Goal: Information Seeking & Learning: Check status

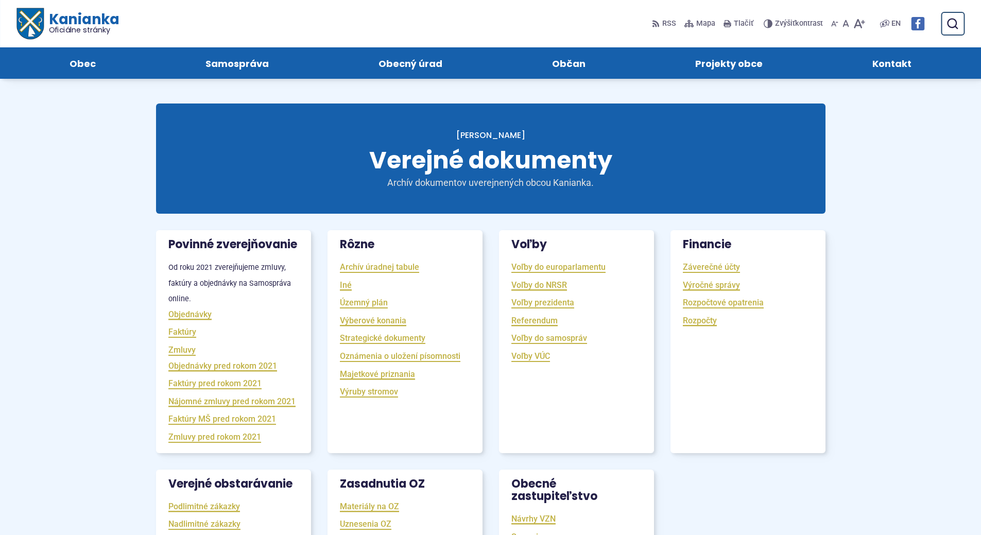
click at [82, 20] on span "Kanianka Oficiálne stránky" at bounding box center [80, 23] width 75 height 22
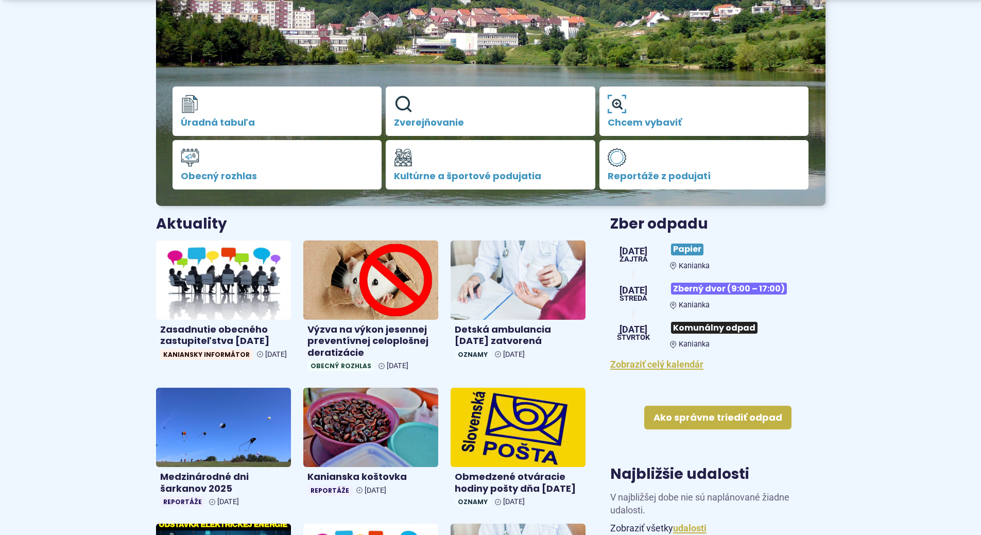
scroll to position [206, 0]
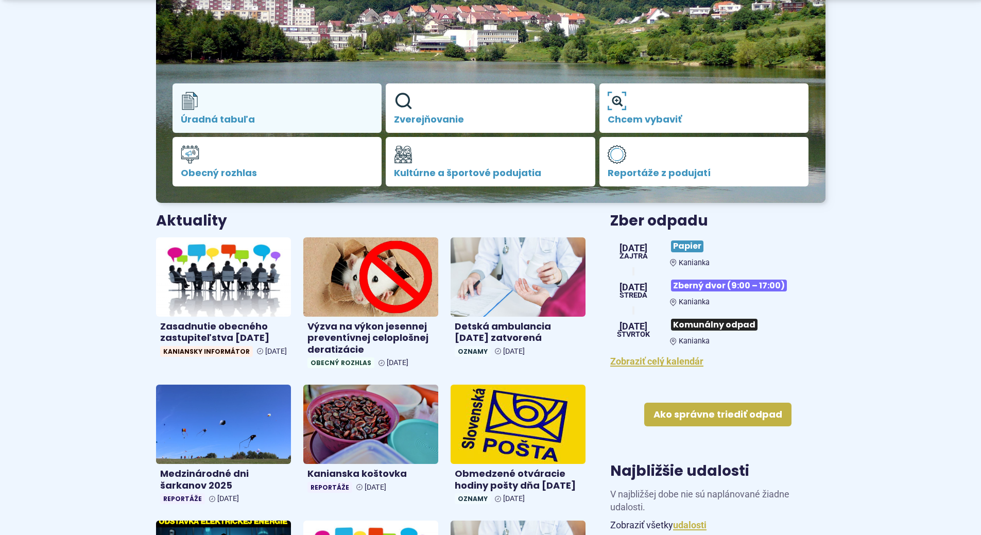
click at [210, 105] on link "Úradná tabuľa" at bounding box center [278, 107] width 210 height 49
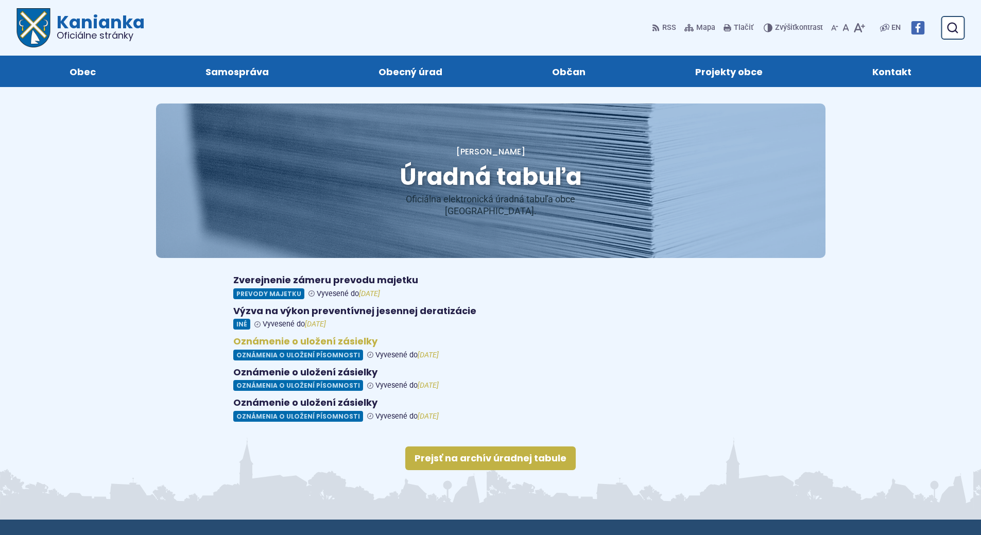
click at [301, 336] on figure at bounding box center [490, 348] width 515 height 25
click at [304, 367] on figure at bounding box center [490, 379] width 515 height 25
click at [334, 397] on figure at bounding box center [490, 409] width 515 height 25
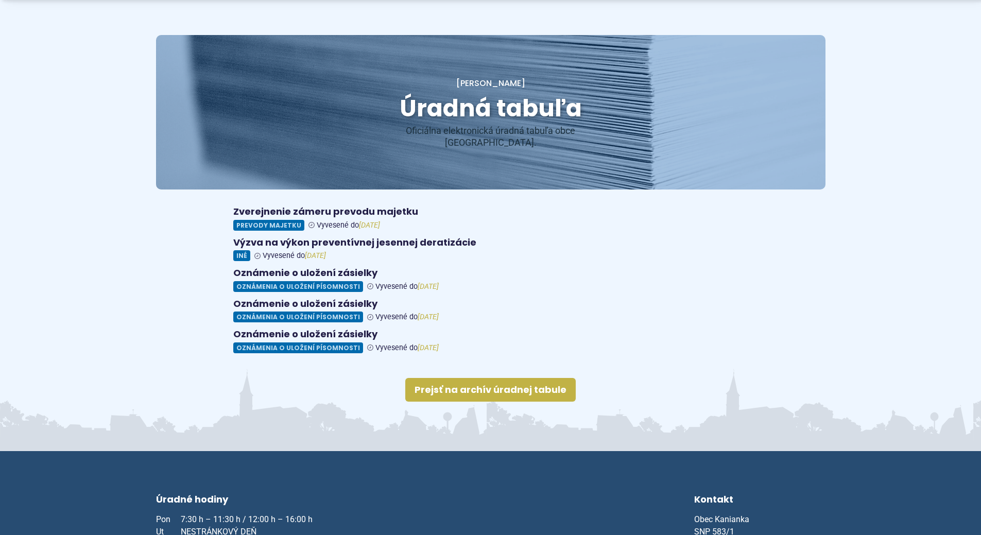
scroll to position [103, 0]
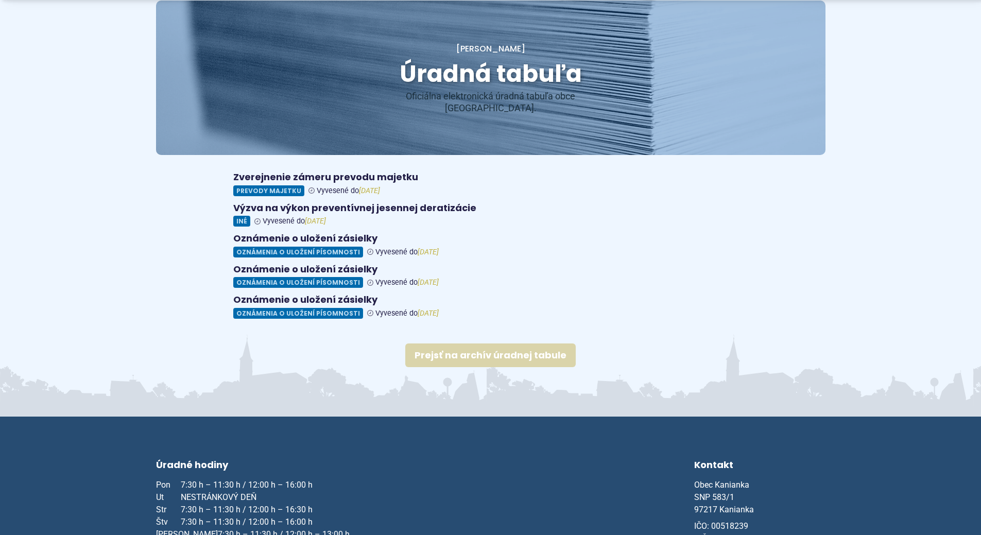
click at [509, 344] on link "Prejsť na archív úradnej tabule" at bounding box center [490, 356] width 170 height 24
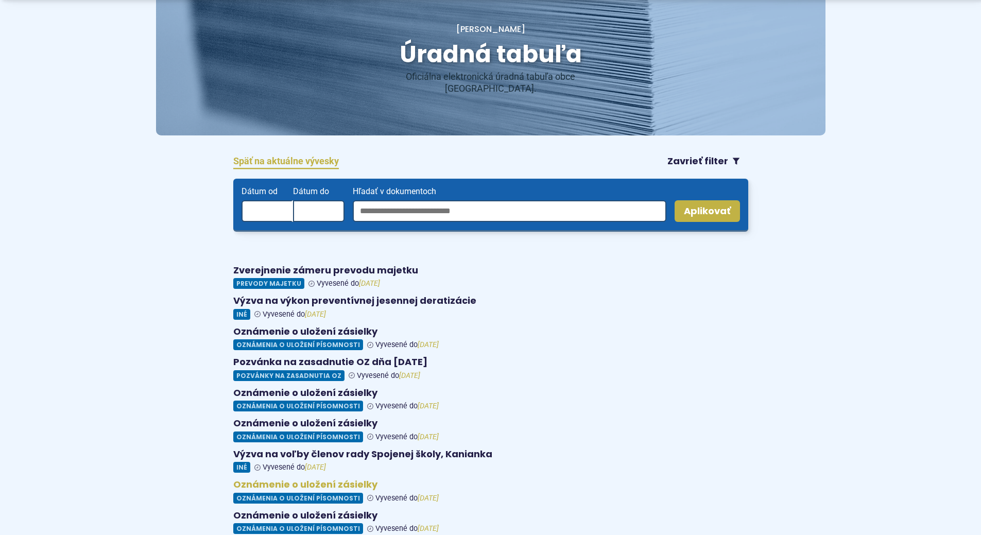
scroll to position [309, 0]
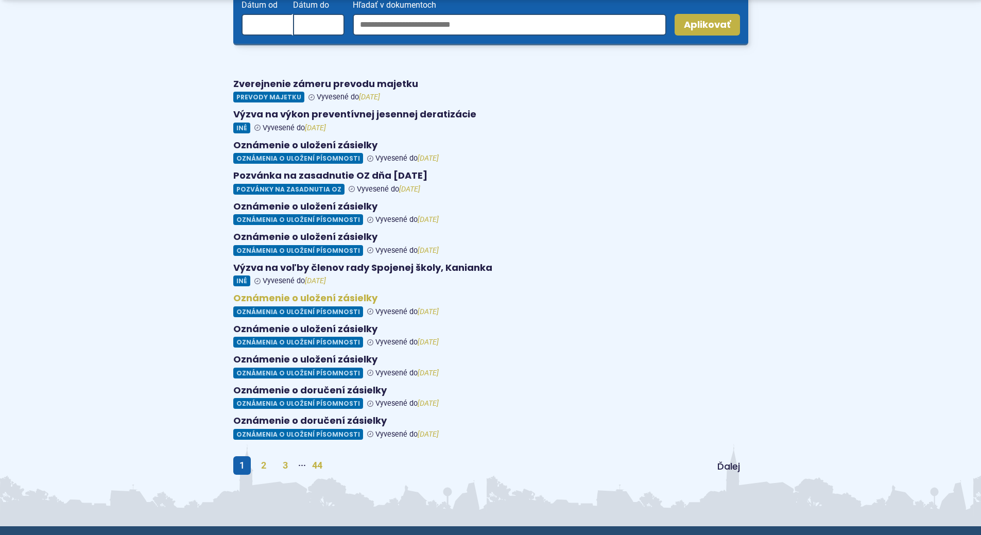
click at [348, 293] on figure at bounding box center [490, 305] width 515 height 25
click at [293, 323] on figure at bounding box center [490, 335] width 515 height 25
click at [313, 354] on figure at bounding box center [490, 366] width 515 height 25
click at [321, 385] on figure at bounding box center [490, 397] width 515 height 25
click at [365, 415] on figure at bounding box center [490, 427] width 515 height 25
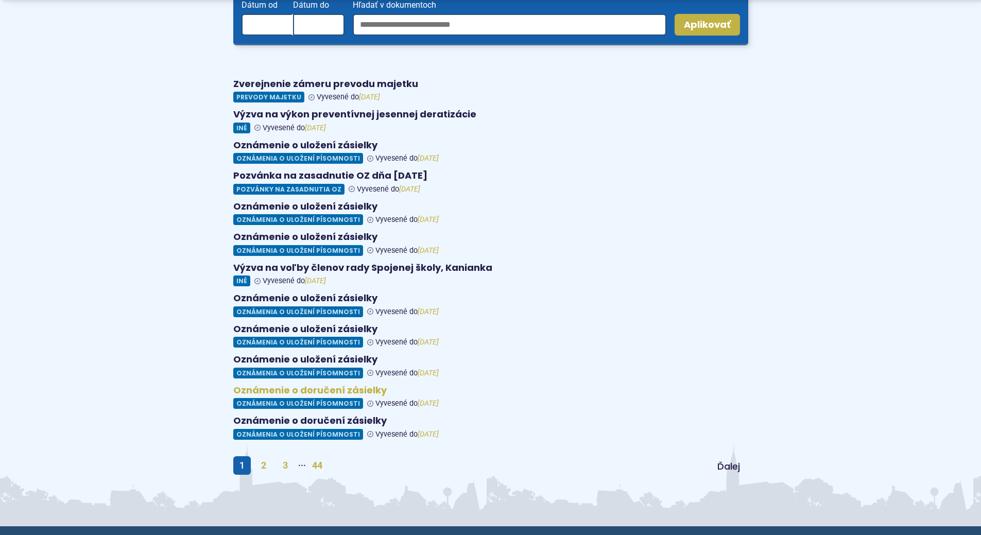
click at [332, 385] on figure at bounding box center [490, 397] width 515 height 25
